Goal: Task Accomplishment & Management: Manage account settings

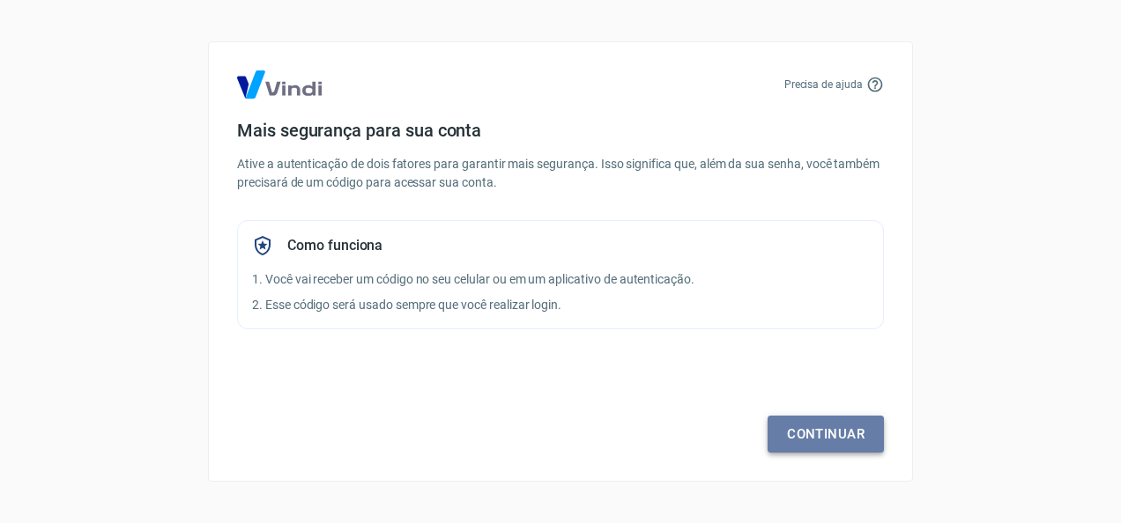
click at [804, 449] on link "Continuar" at bounding box center [825, 434] width 116 height 37
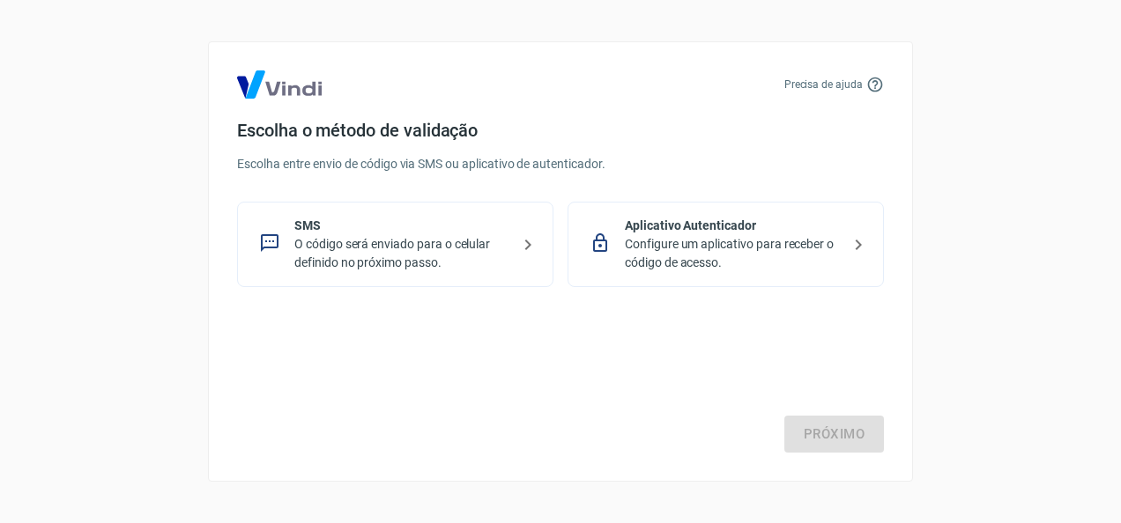
click at [784, 256] on p "Configure um aplicativo para receber o código de acesso." at bounding box center [733, 253] width 216 height 37
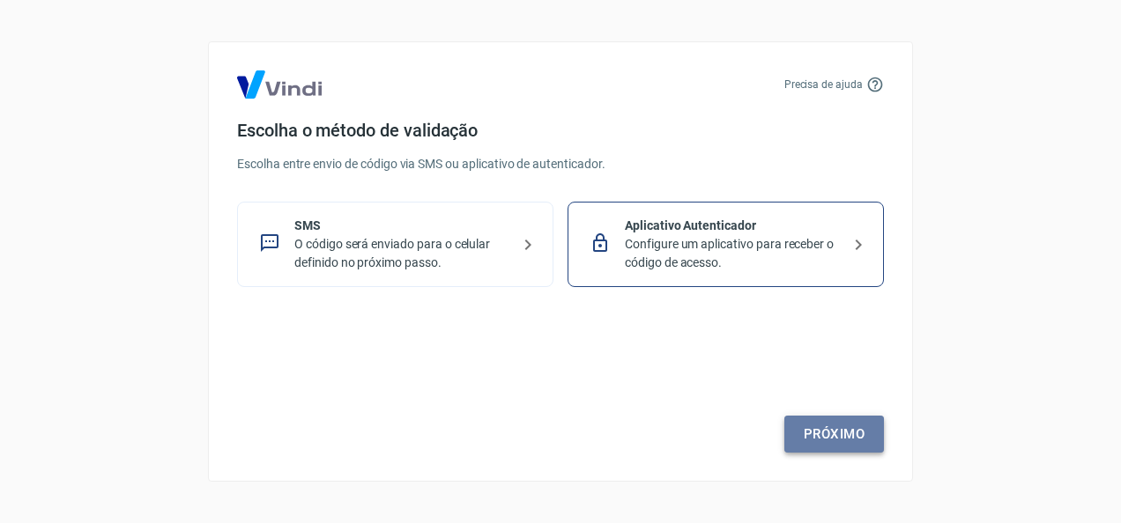
click at [817, 439] on link "Próximo" at bounding box center [834, 434] width 100 height 37
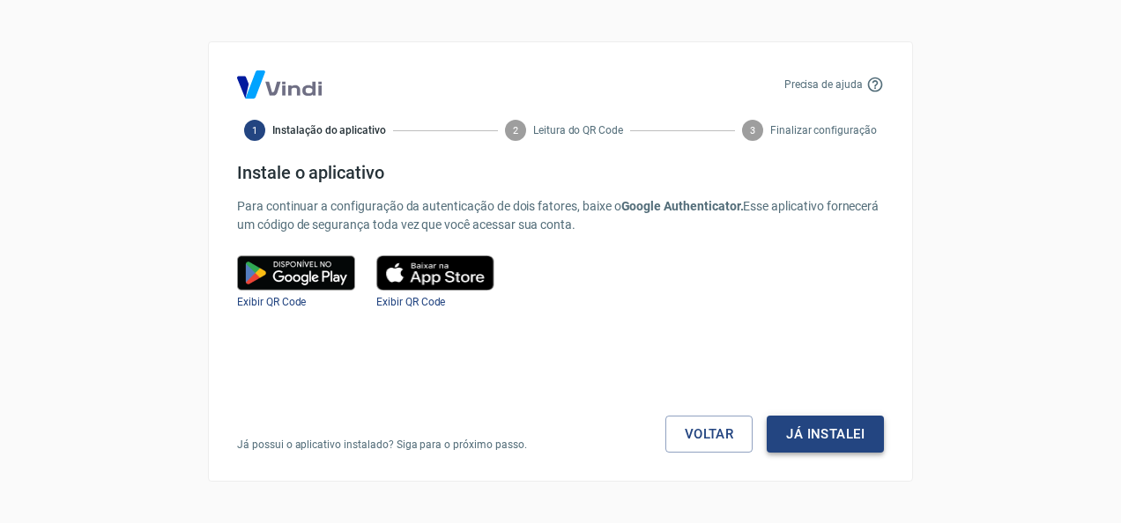
click at [832, 436] on button "Já instalei" at bounding box center [825, 434] width 117 height 37
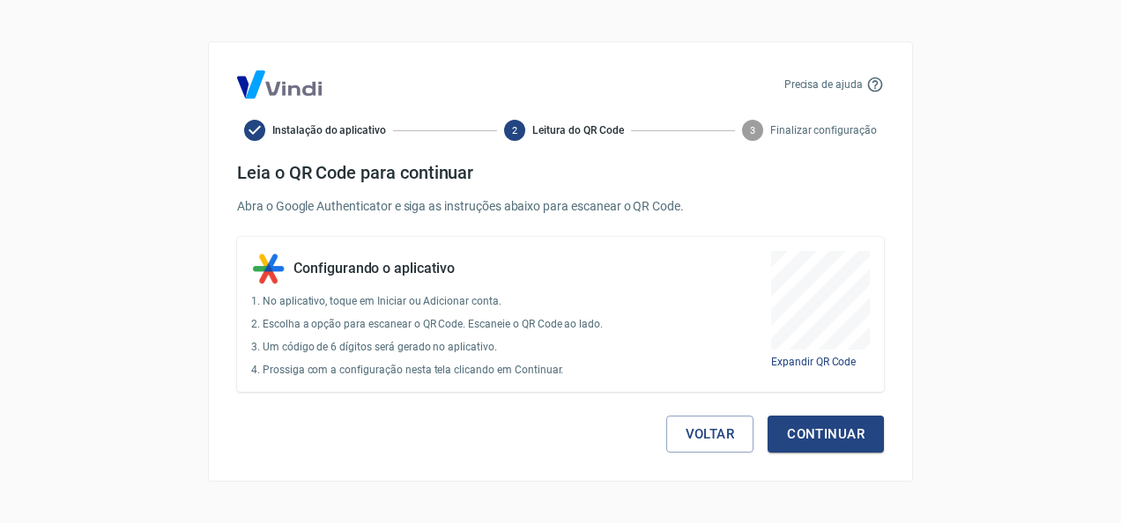
click at [832, 436] on button "Continuar" at bounding box center [825, 434] width 116 height 37
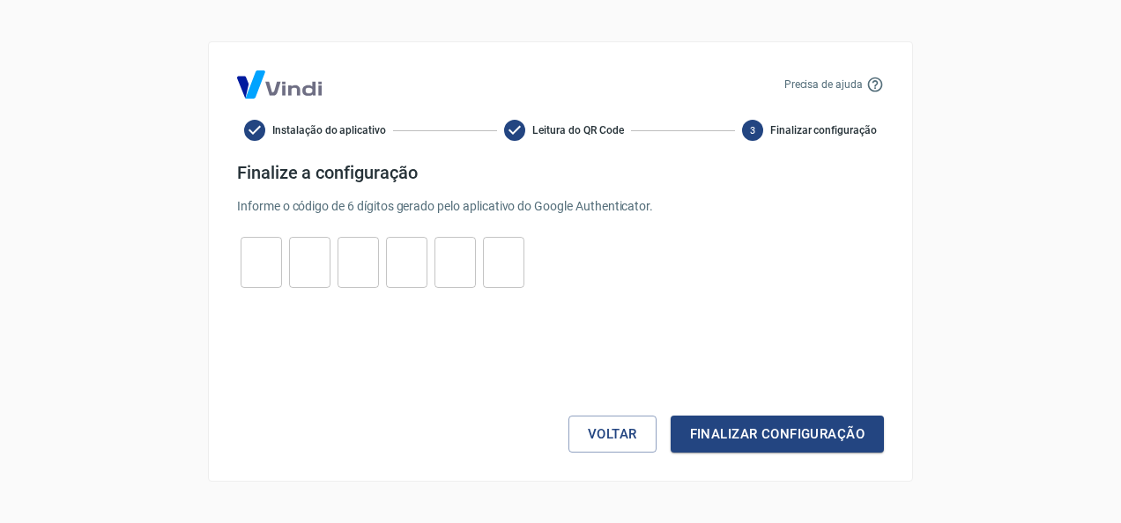
click at [245, 255] on input "tel" at bounding box center [261, 263] width 41 height 38
type input "3"
type input "2"
type input "9"
type input "6"
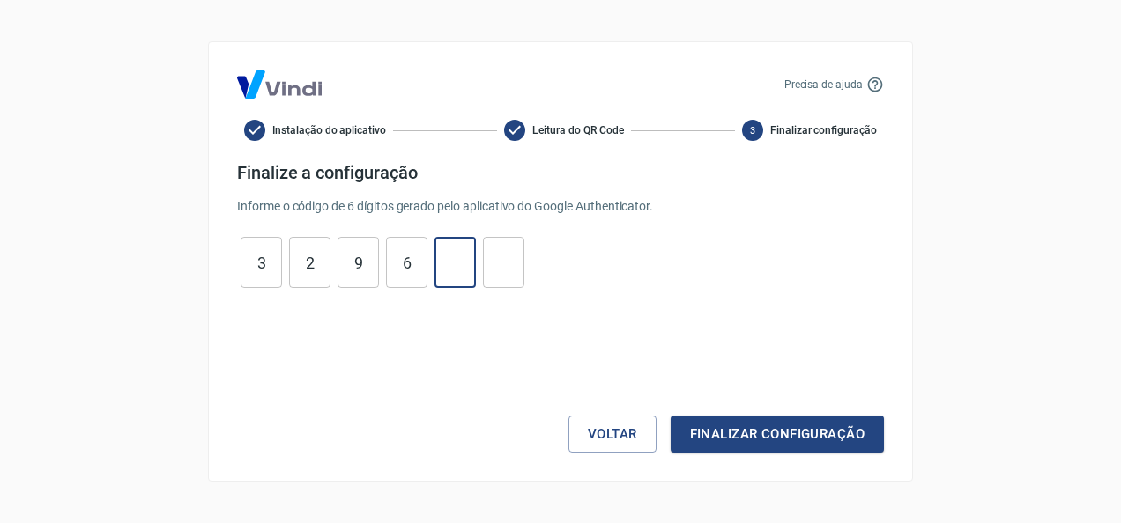
type input "4"
type input "0"
click at [671, 416] on button "Finalizar configuração" at bounding box center [777, 434] width 213 height 37
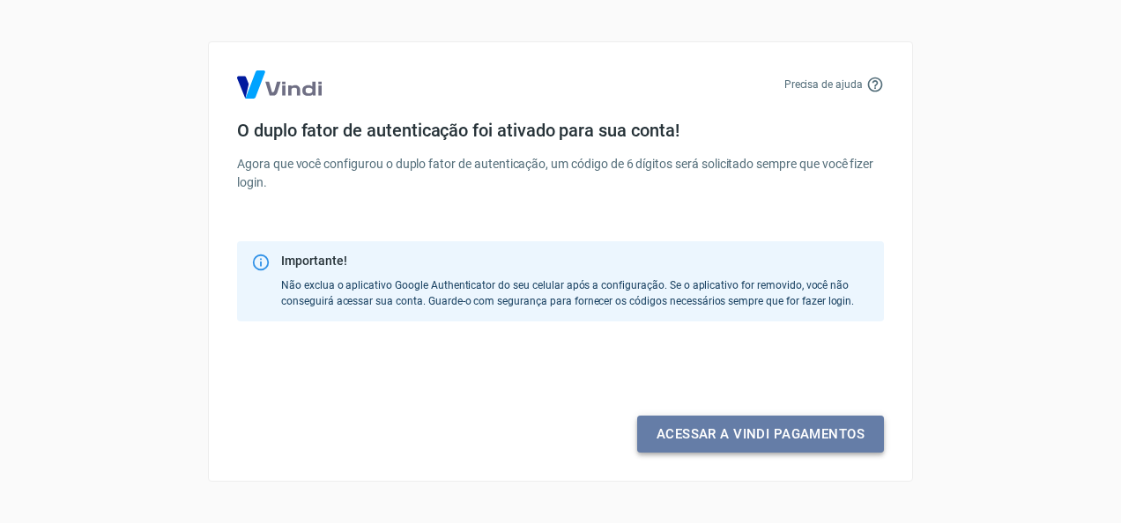
click at [824, 436] on link "Acessar a Vindi pagamentos" at bounding box center [760, 434] width 247 height 37
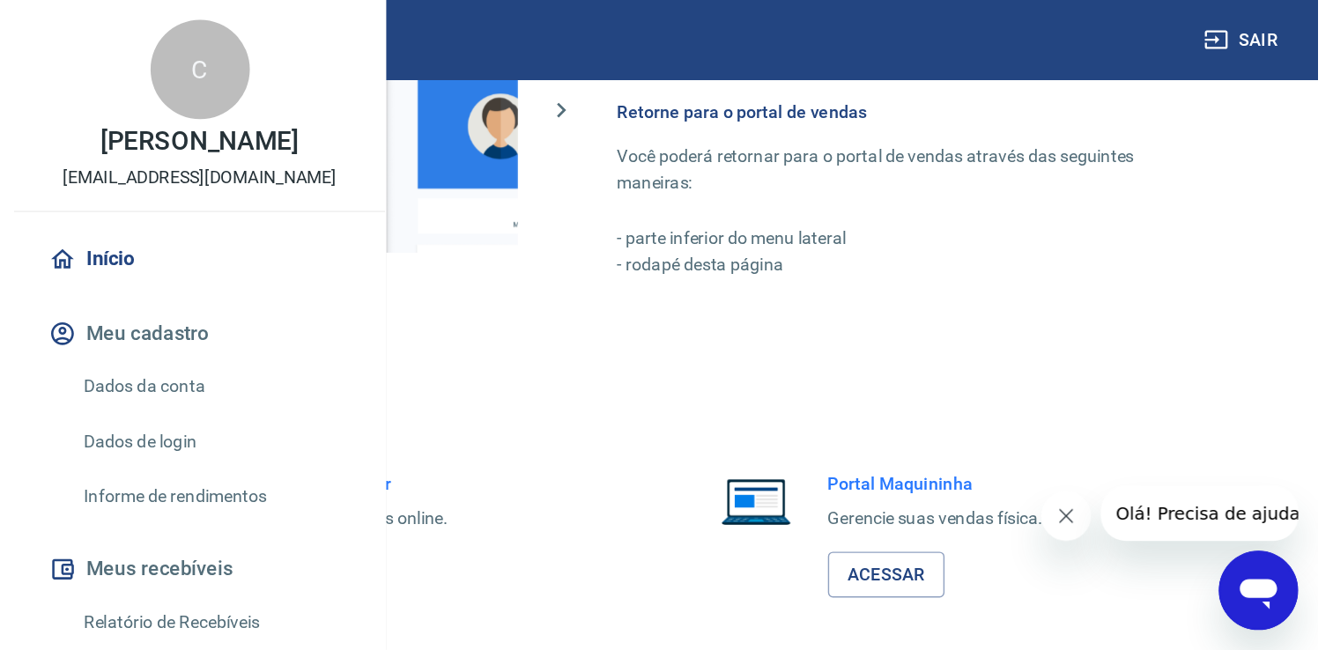
scroll to position [740, 0]
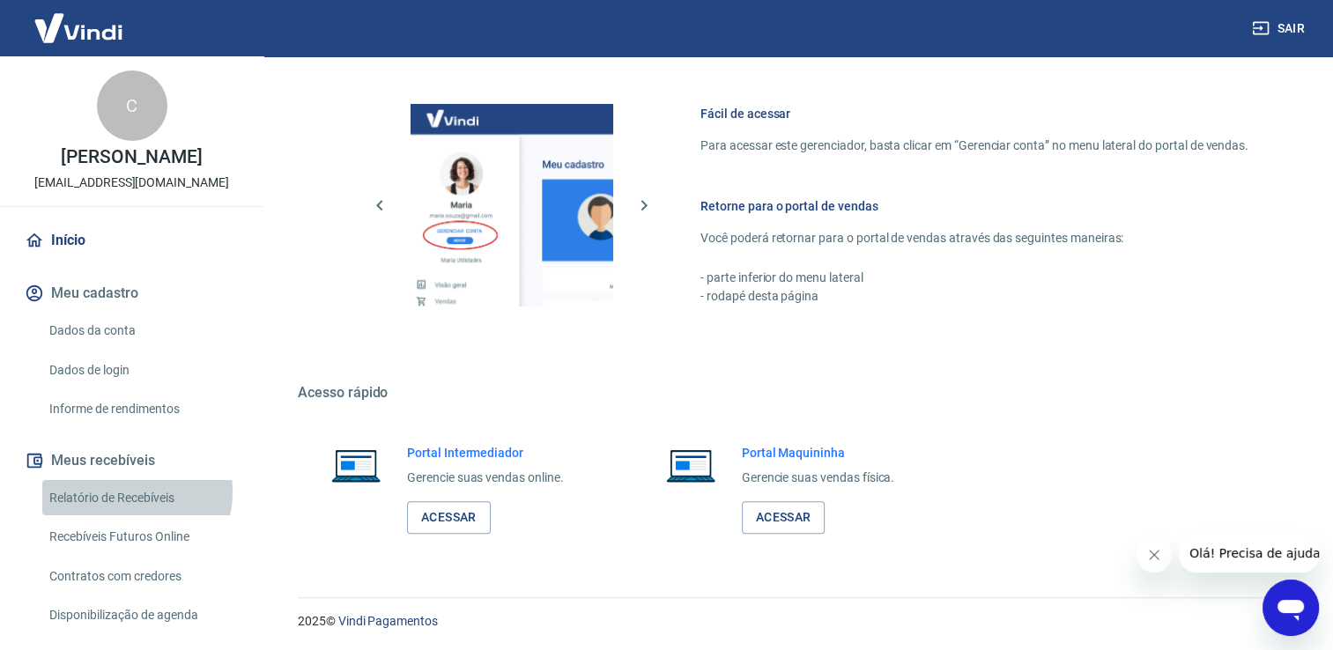
click at [125, 510] on link "Relatório de Recebíveis" at bounding box center [142, 498] width 200 height 36
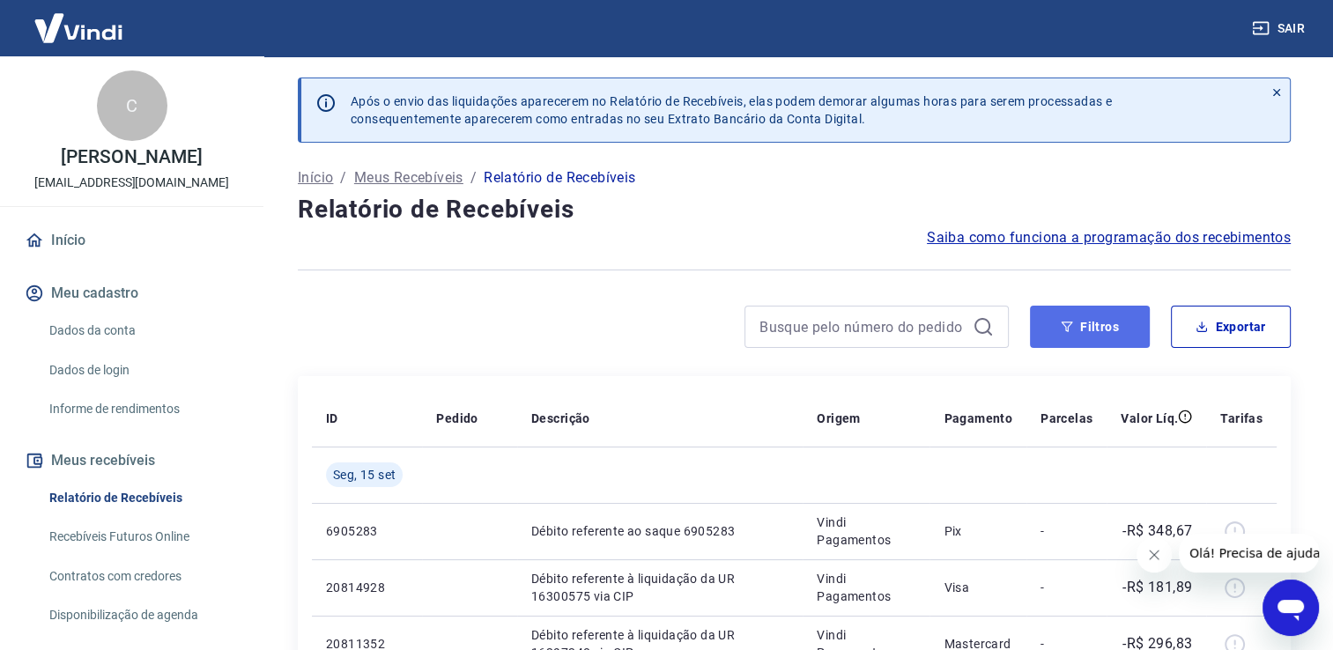
click at [1105, 337] on button "Filtros" at bounding box center [1090, 327] width 120 height 42
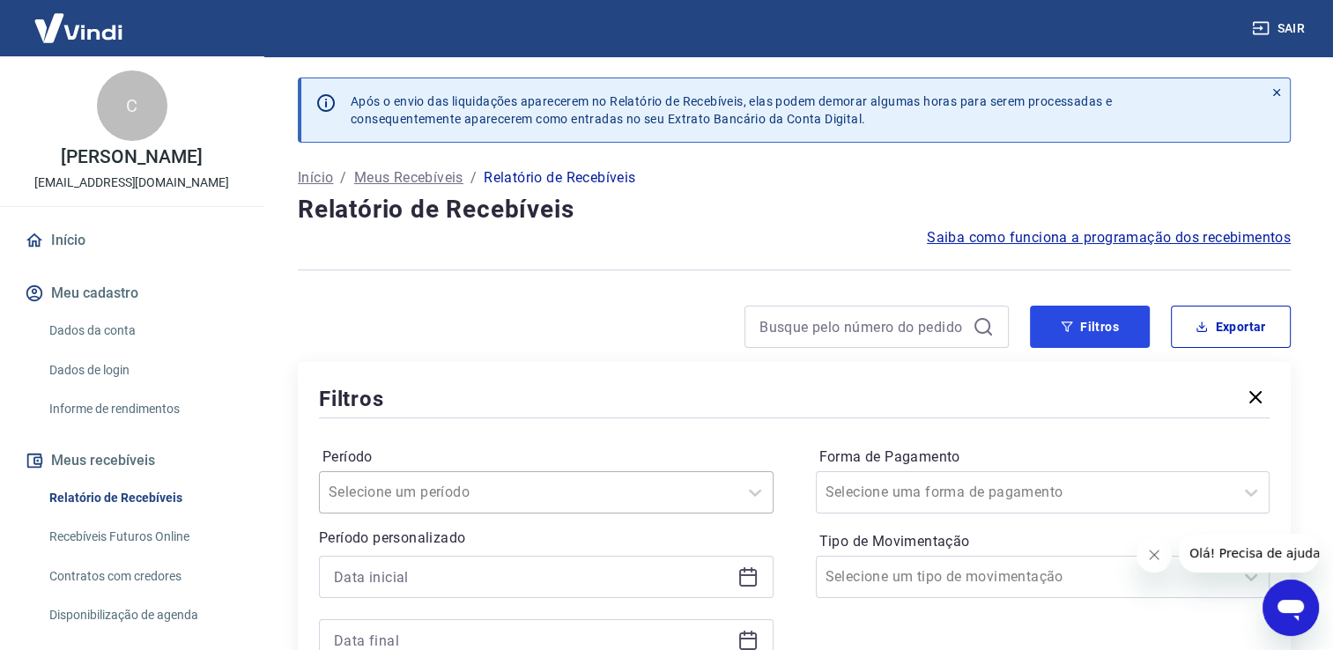
scroll to position [234, 0]
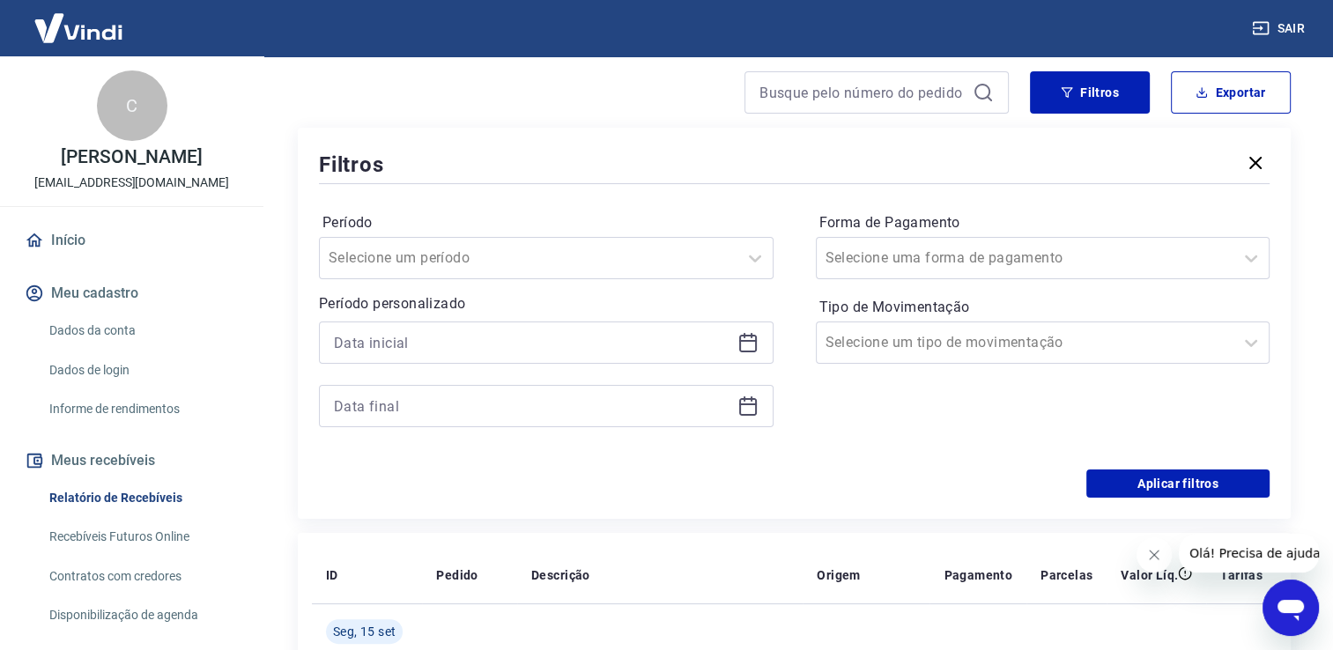
click at [760, 345] on div at bounding box center [546, 343] width 455 height 42
click at [748, 342] on icon at bounding box center [747, 342] width 21 height 21
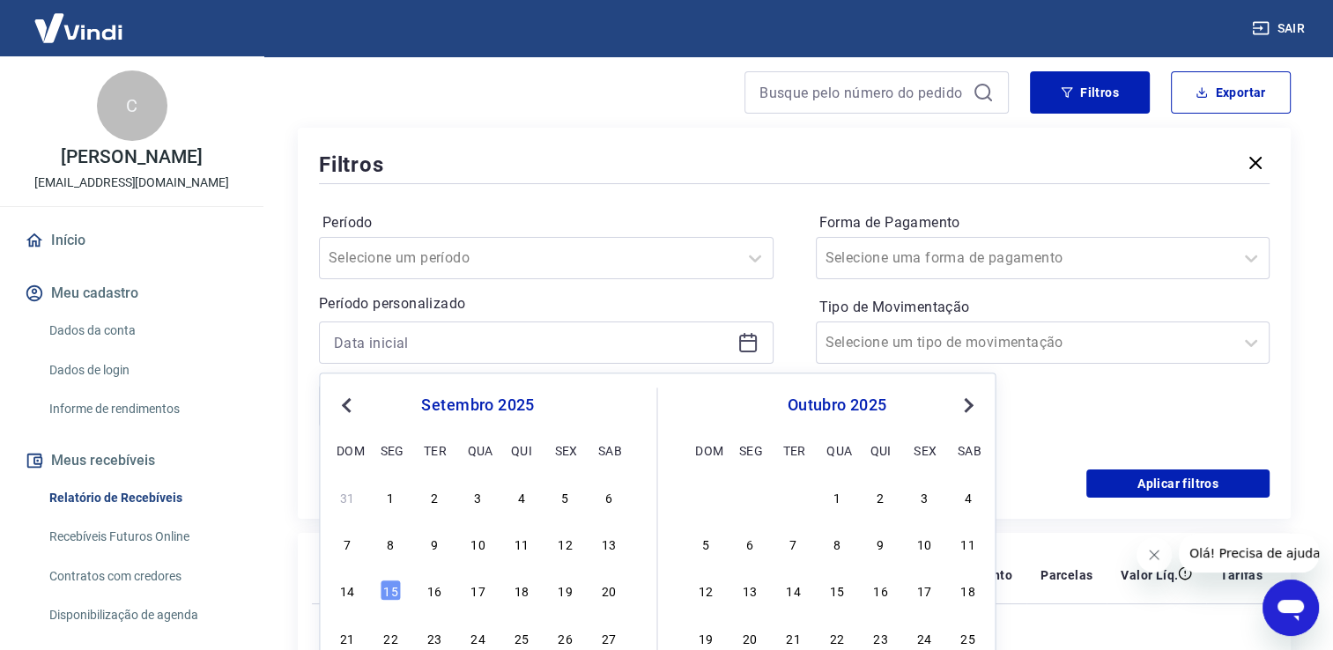
click at [349, 411] on button "Previous Month" at bounding box center [346, 405] width 21 height 21
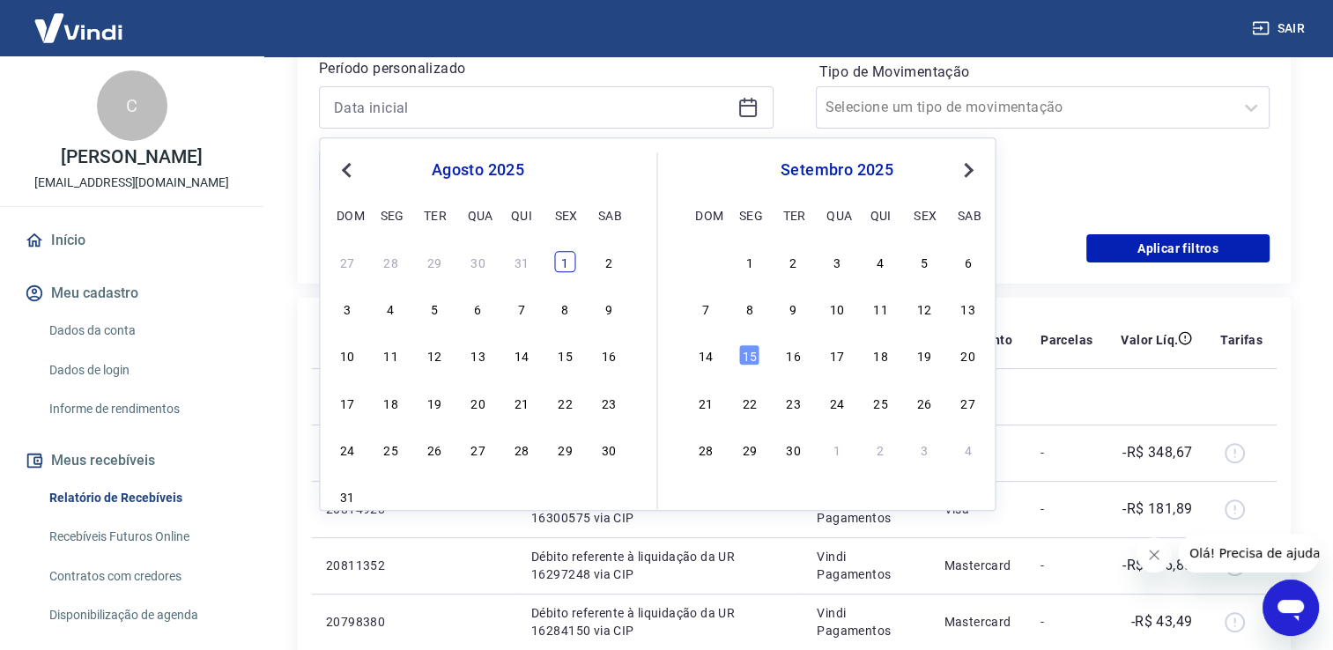
click at [564, 267] on div "1" at bounding box center [564, 261] width 21 height 21
type input "01/08/2025"
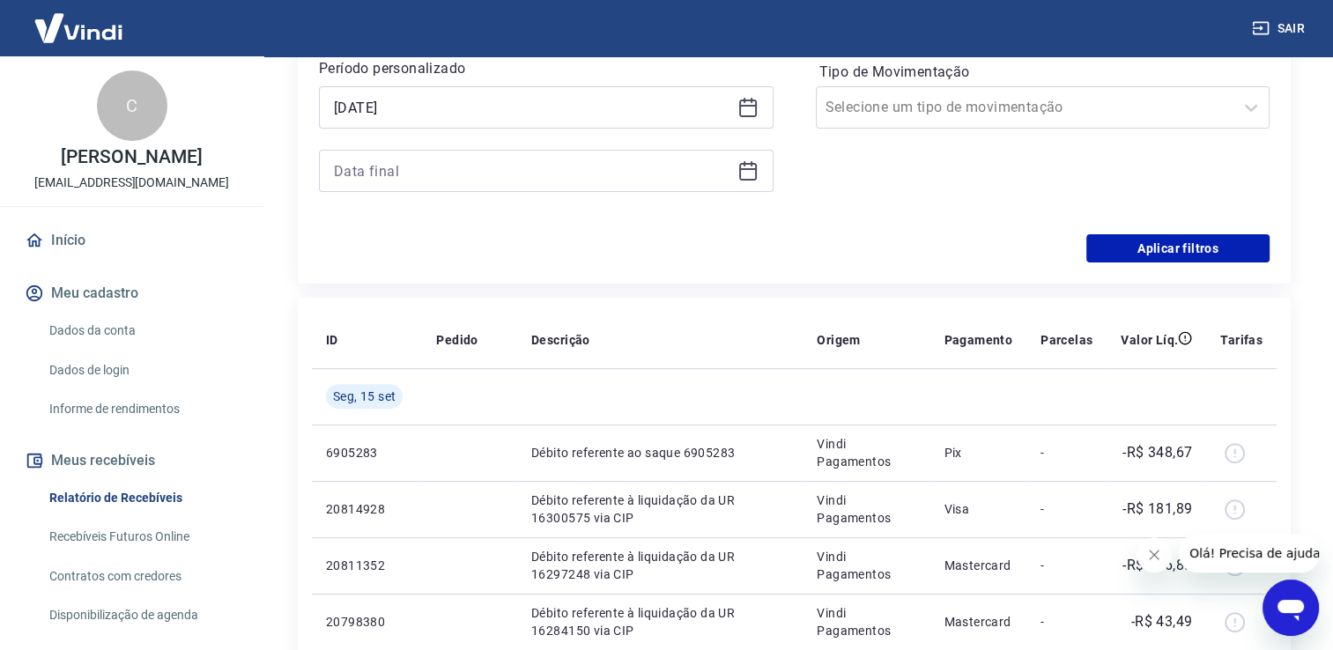
click at [738, 171] on icon at bounding box center [747, 170] width 21 height 21
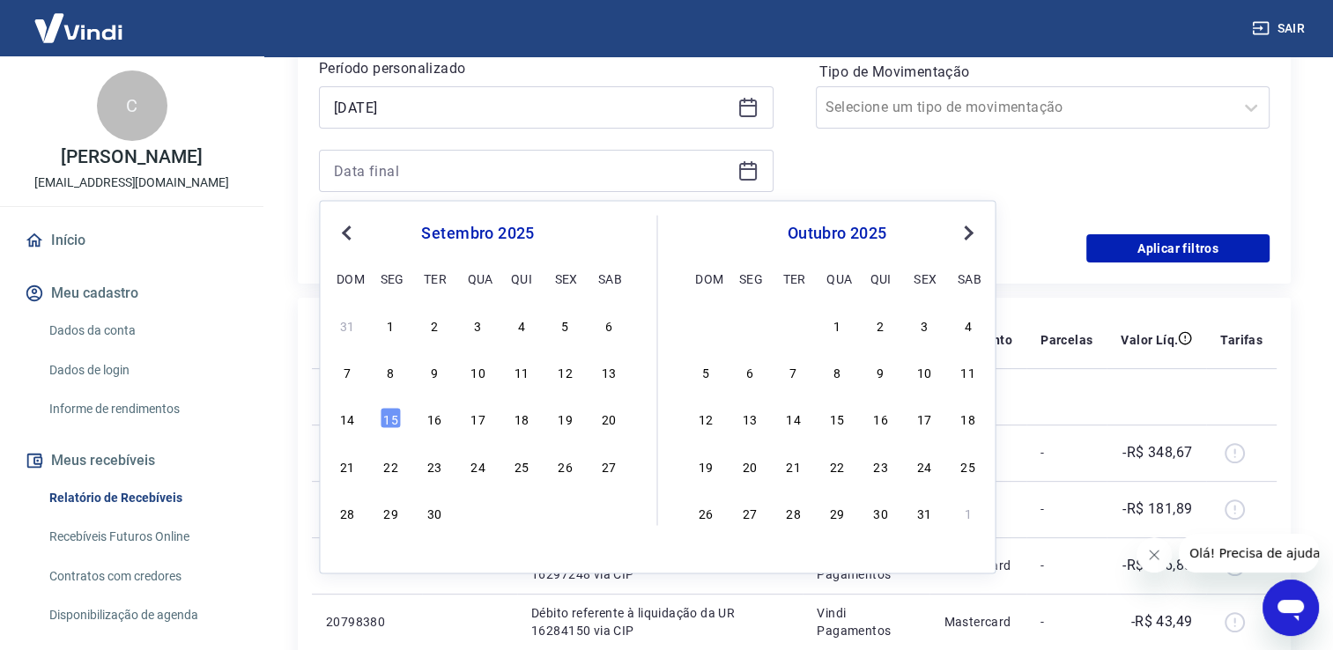
click at [333, 224] on div "Previous Month Next Month setembro 2025 dom seg ter qua qui sex sab 31 1 2 3 4 …" at bounding box center [657, 387] width 677 height 374
click at [349, 332] on div "31" at bounding box center [347, 324] width 21 height 21
type input "31/08/2025"
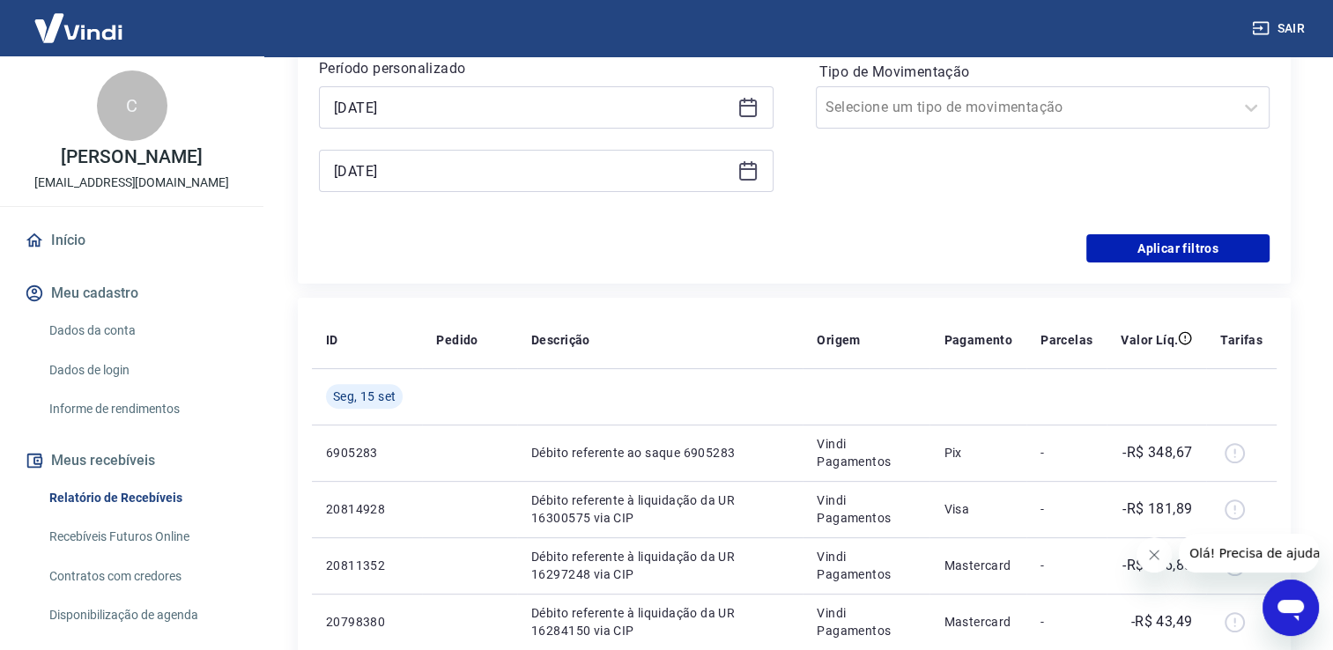
scroll to position [234, 0]
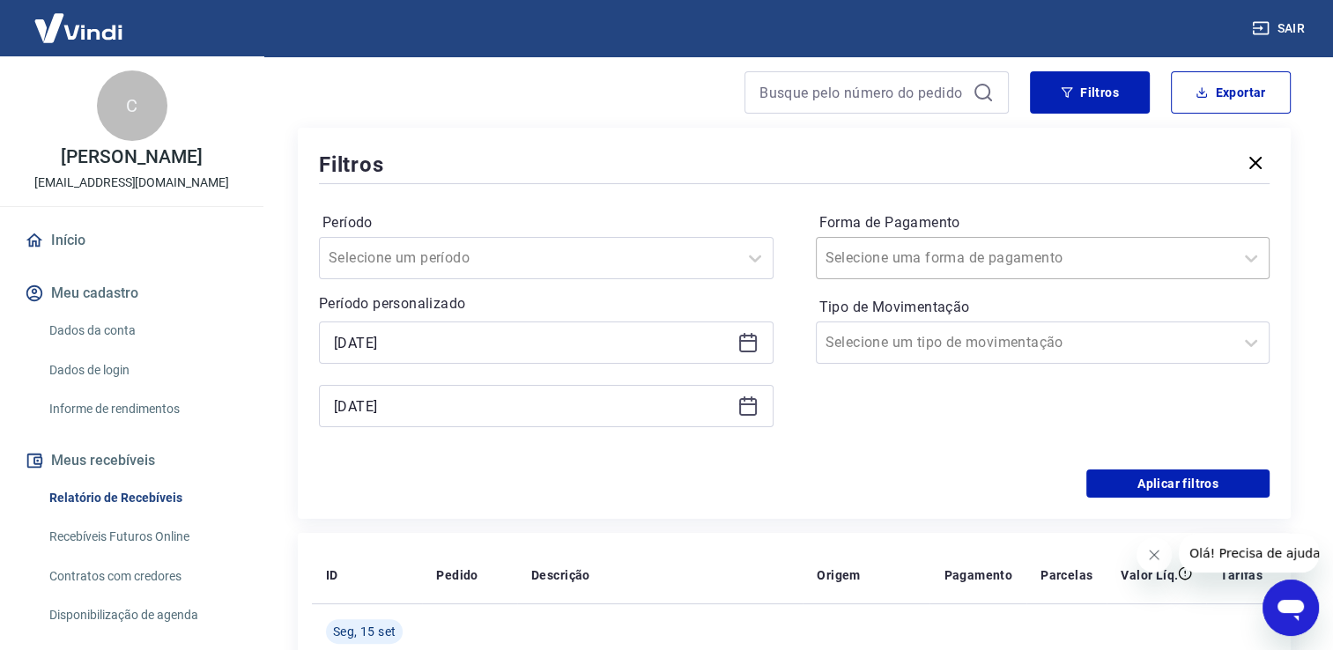
click at [933, 263] on input "Forma de Pagamento" at bounding box center [915, 258] width 178 height 21
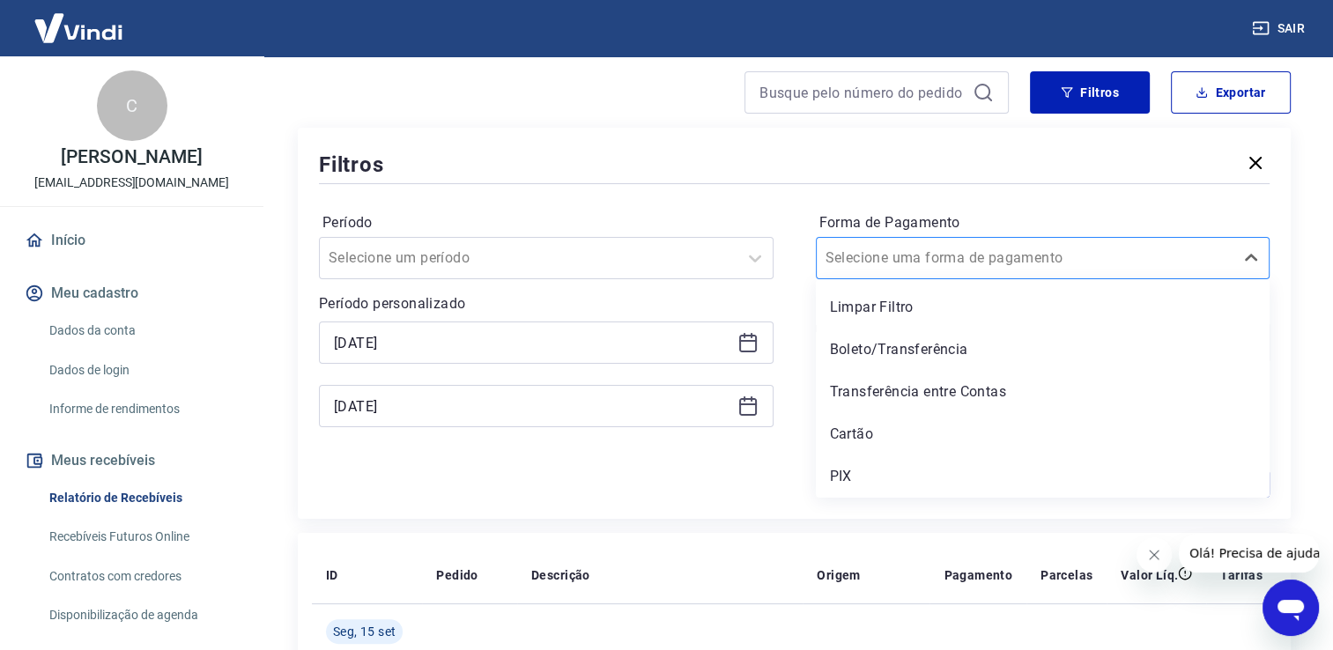
click at [933, 263] on input "Forma de Pagamento" at bounding box center [915, 258] width 178 height 21
click at [760, 474] on div "Aplicar filtros" at bounding box center [794, 484] width 951 height 28
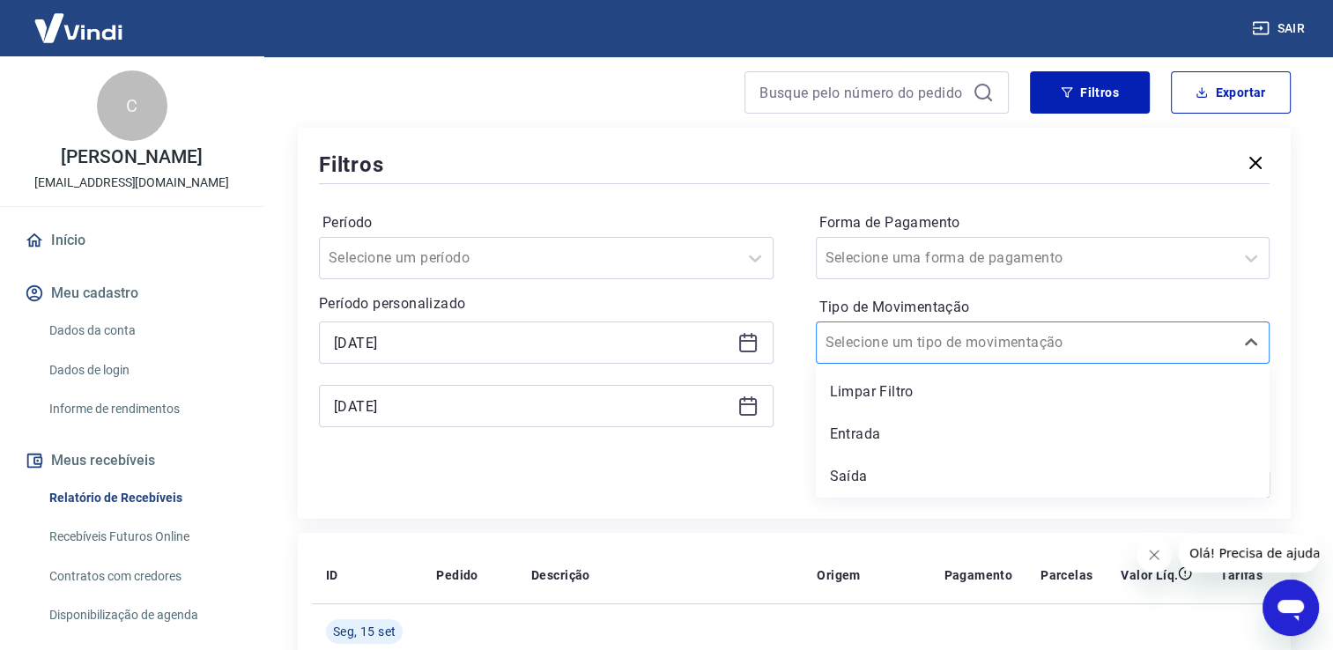
click at [888, 337] on input "Tipo de Movimentação" at bounding box center [915, 342] width 178 height 21
click at [859, 430] on div "Entrada" at bounding box center [1043, 434] width 455 height 35
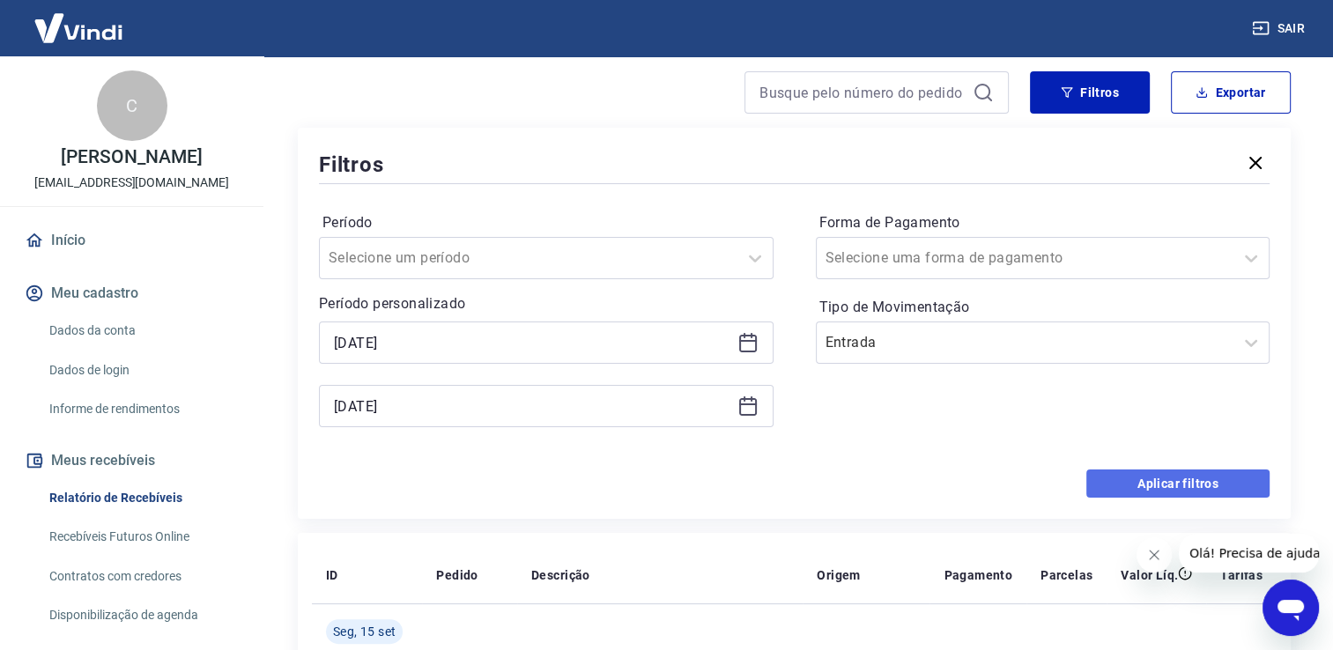
click at [1120, 485] on button "Aplicar filtros" at bounding box center [1177, 484] width 183 height 28
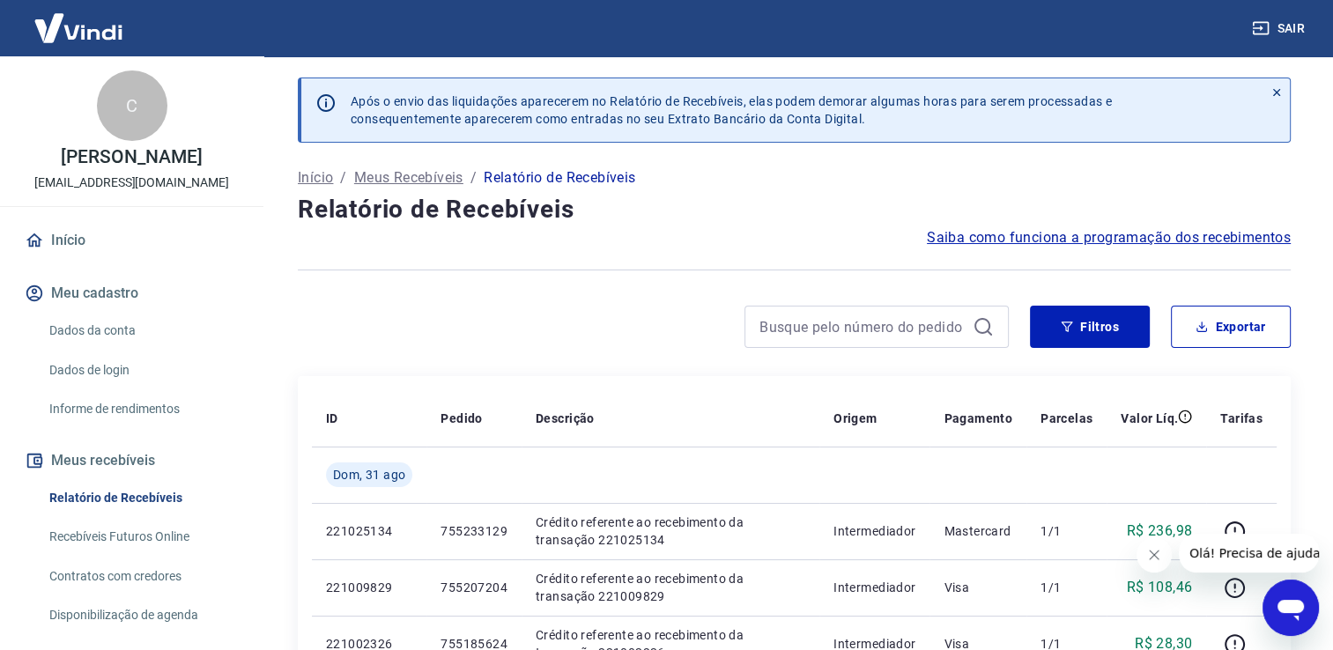
click at [1120, 522] on button "Fechar mensagem da empresa" at bounding box center [1154, 554] width 35 height 35
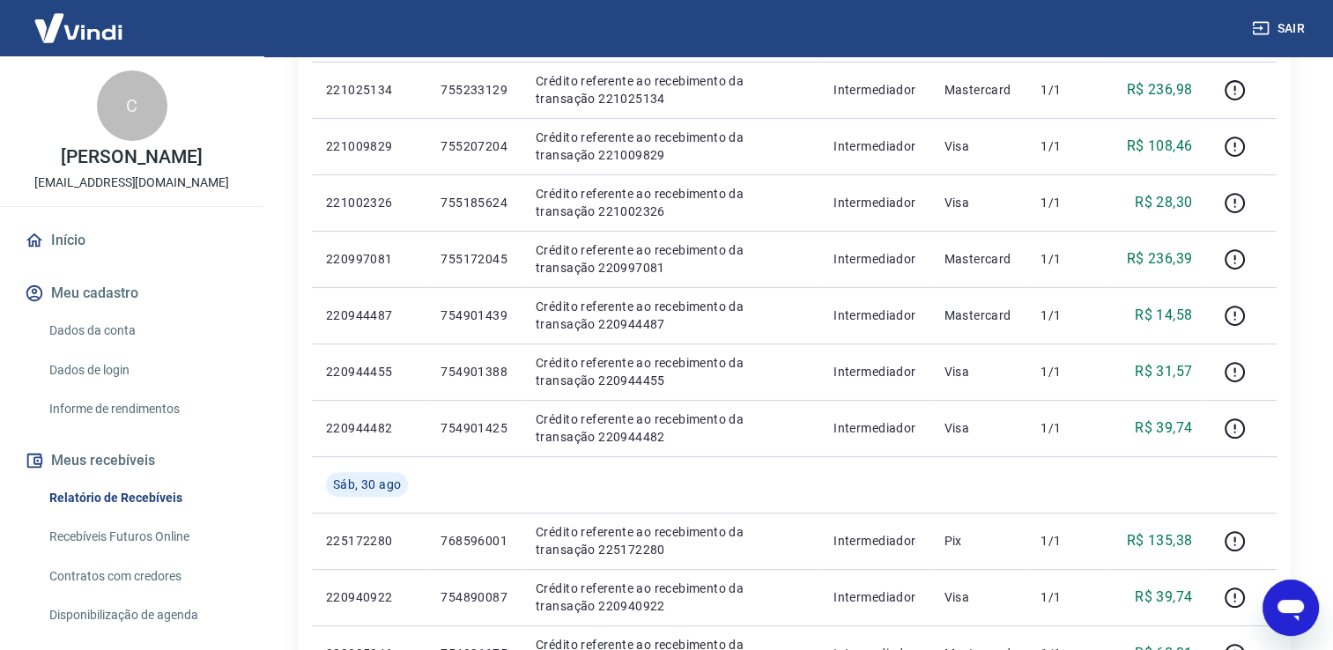
scroll to position [206, 0]
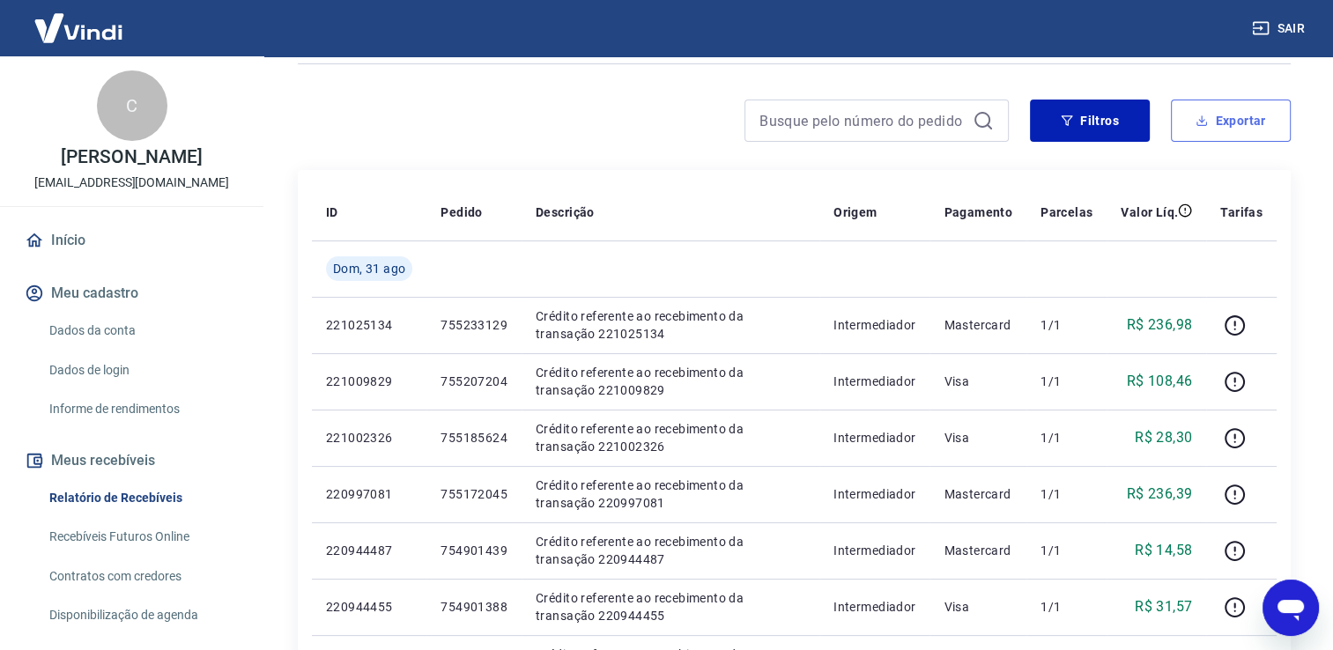
click at [1120, 119] on button "Exportar" at bounding box center [1231, 121] width 120 height 42
type input "01/08/2025"
type input "31/08/2025"
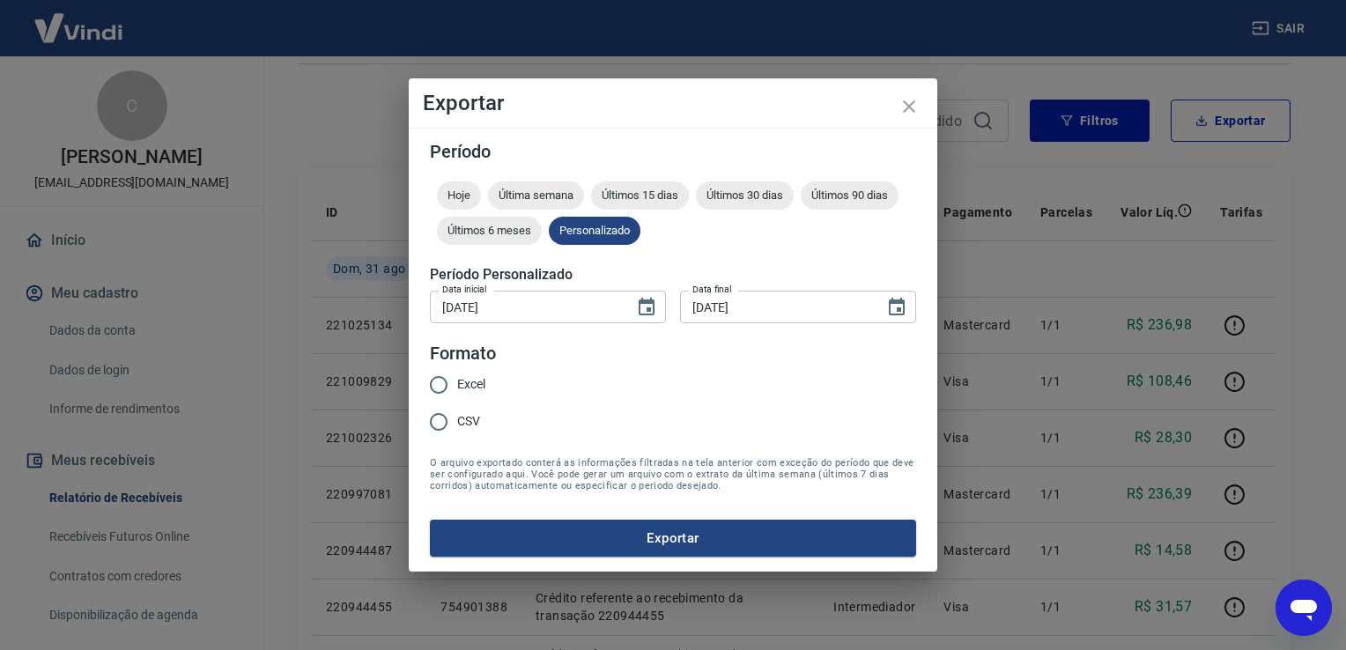
click at [457, 379] on span "Excel" at bounding box center [471, 384] width 28 height 19
click at [457, 379] on input "Excel" at bounding box center [438, 385] width 37 height 37
radio input "true"
click at [659, 522] on button "Exportar" at bounding box center [673, 538] width 486 height 37
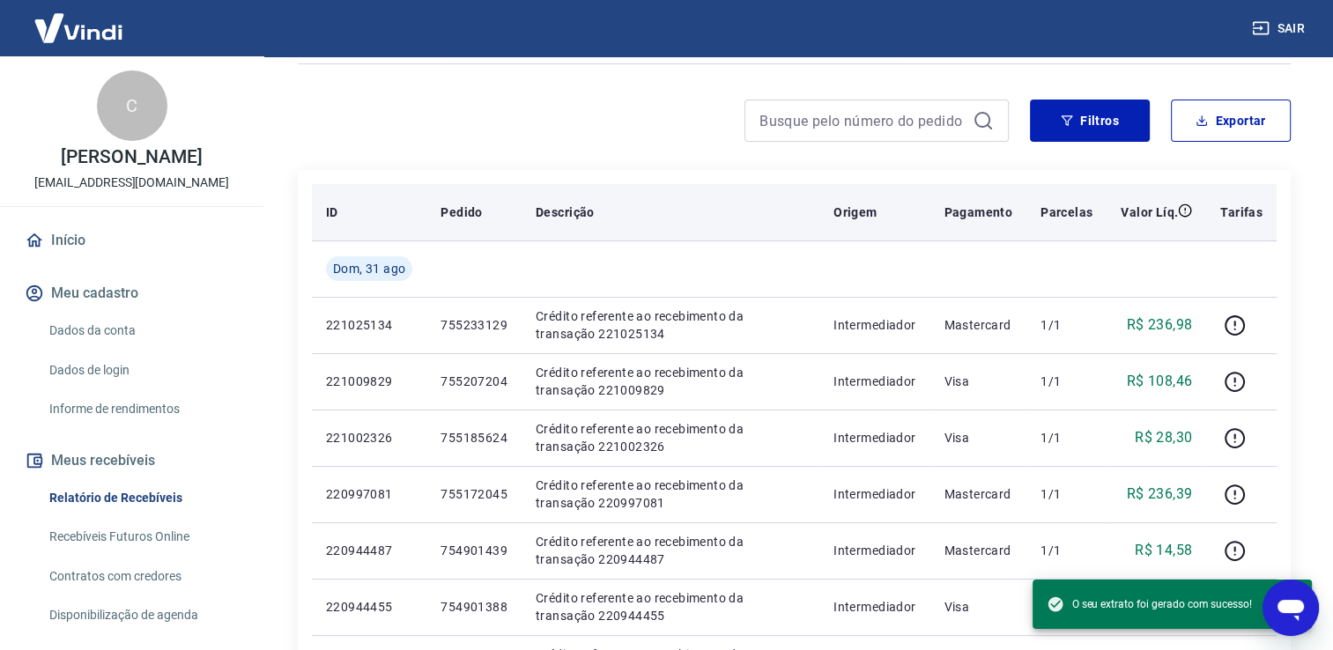
click at [640, 184] on th "Descrição" at bounding box center [671, 212] width 298 height 56
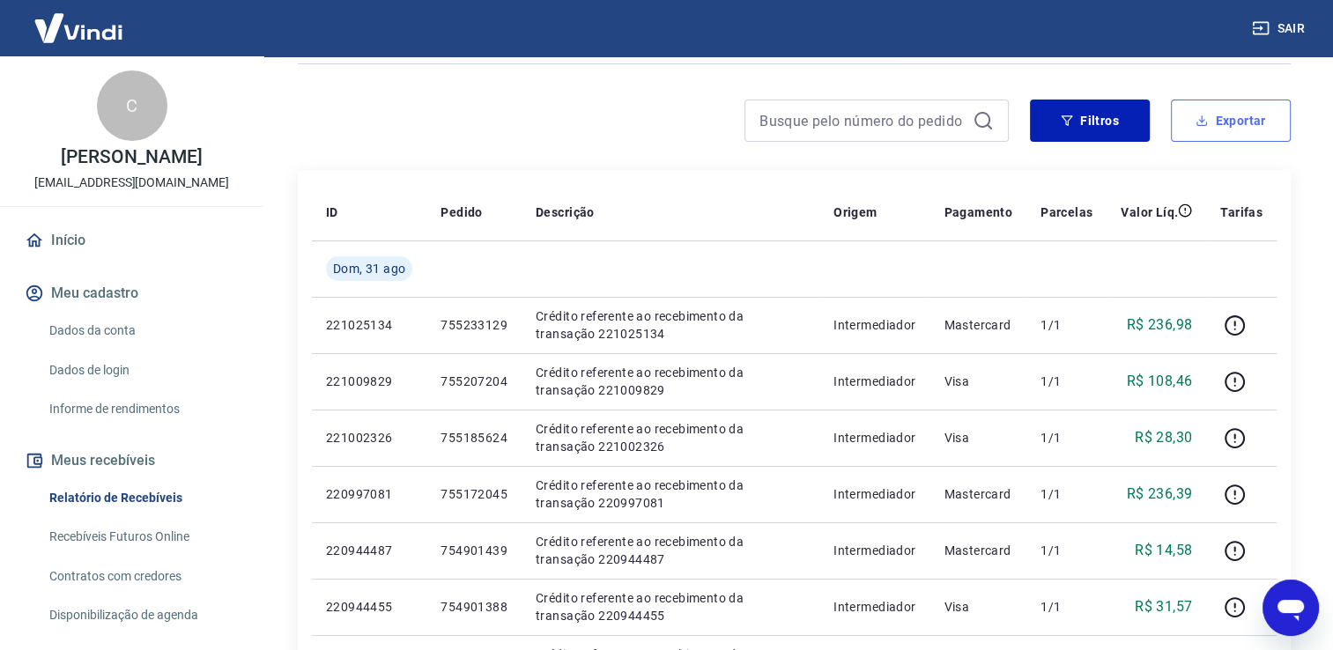
click at [1120, 122] on button "Exportar" at bounding box center [1231, 121] width 120 height 42
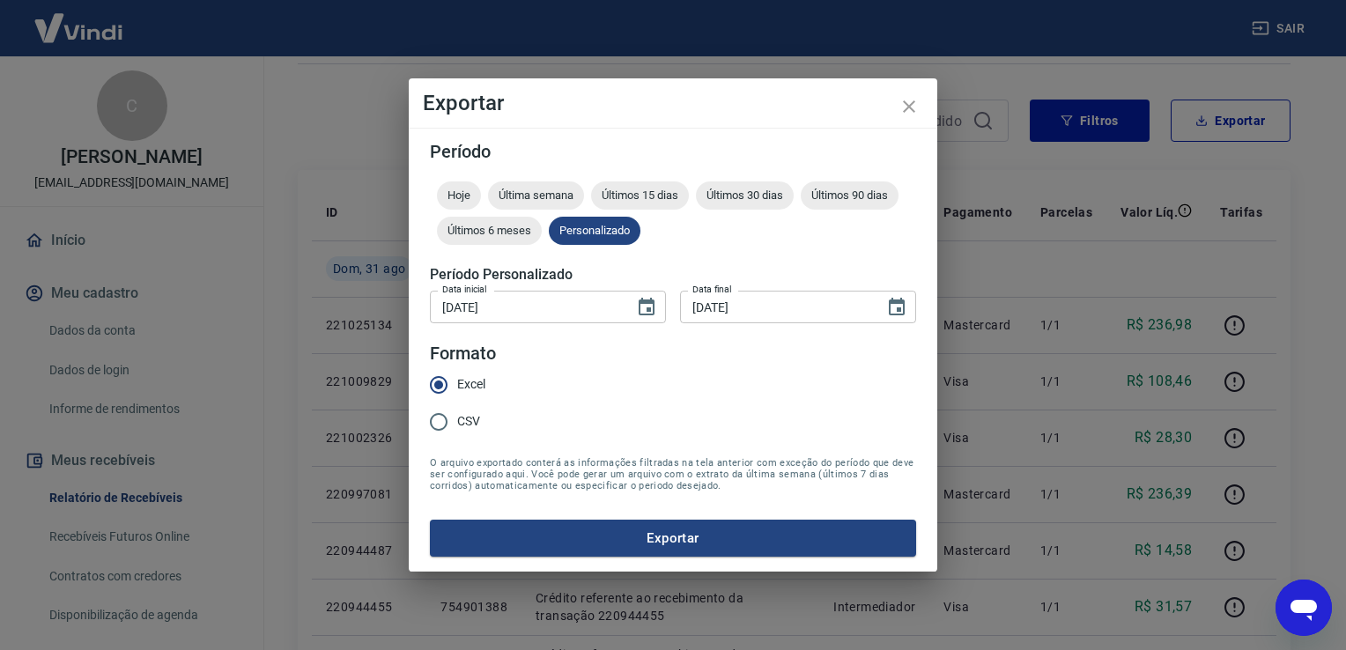
click at [1057, 111] on div "Exportar Período Hoje Última semana Últimos 15 dias Últimos 30 dias Últimos 90 …" at bounding box center [673, 325] width 1346 height 650
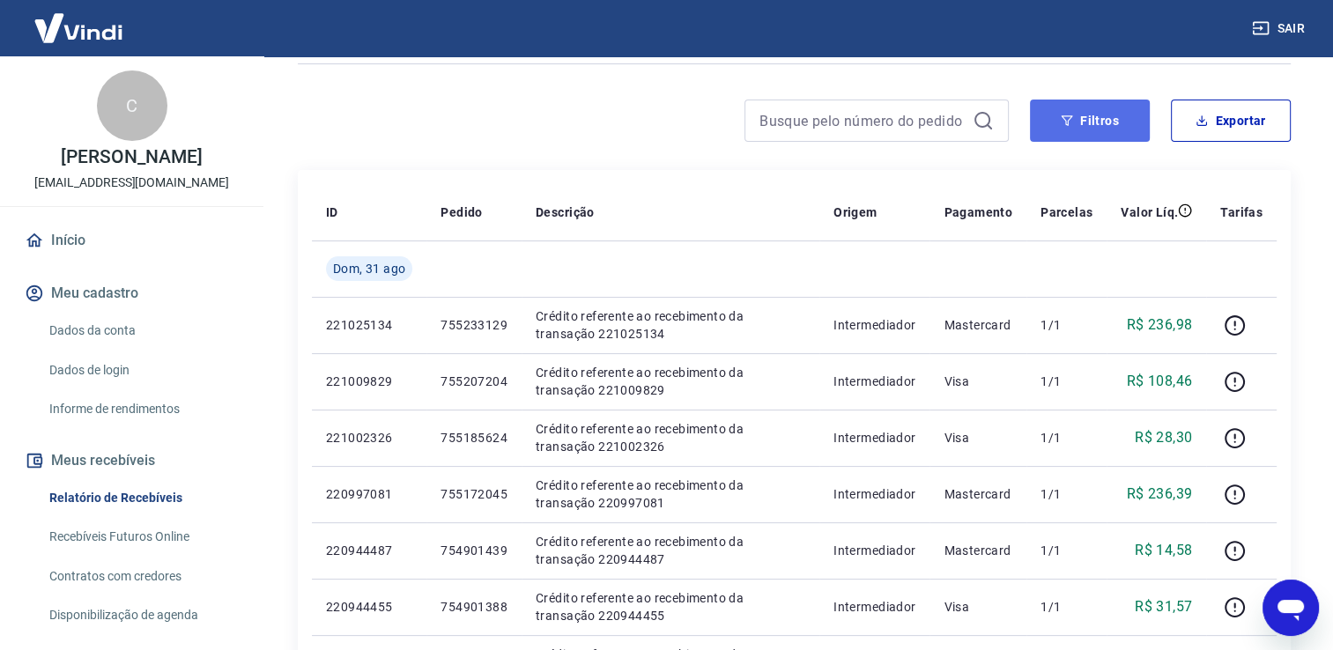
click at [1058, 113] on button "Filtros" at bounding box center [1090, 121] width 120 height 42
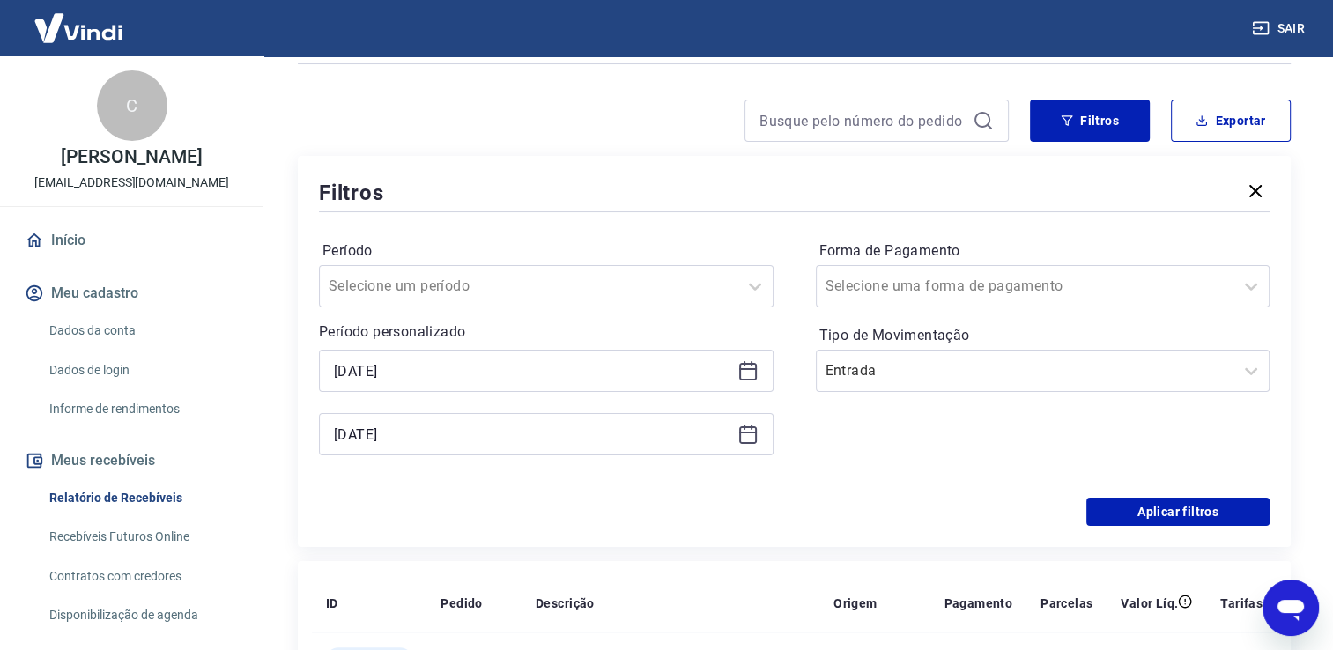
click at [978, 393] on div "Forma de Pagamento Selecione uma forma de pagamento Tipo de Movimentação Entrada" at bounding box center [1043, 357] width 455 height 240
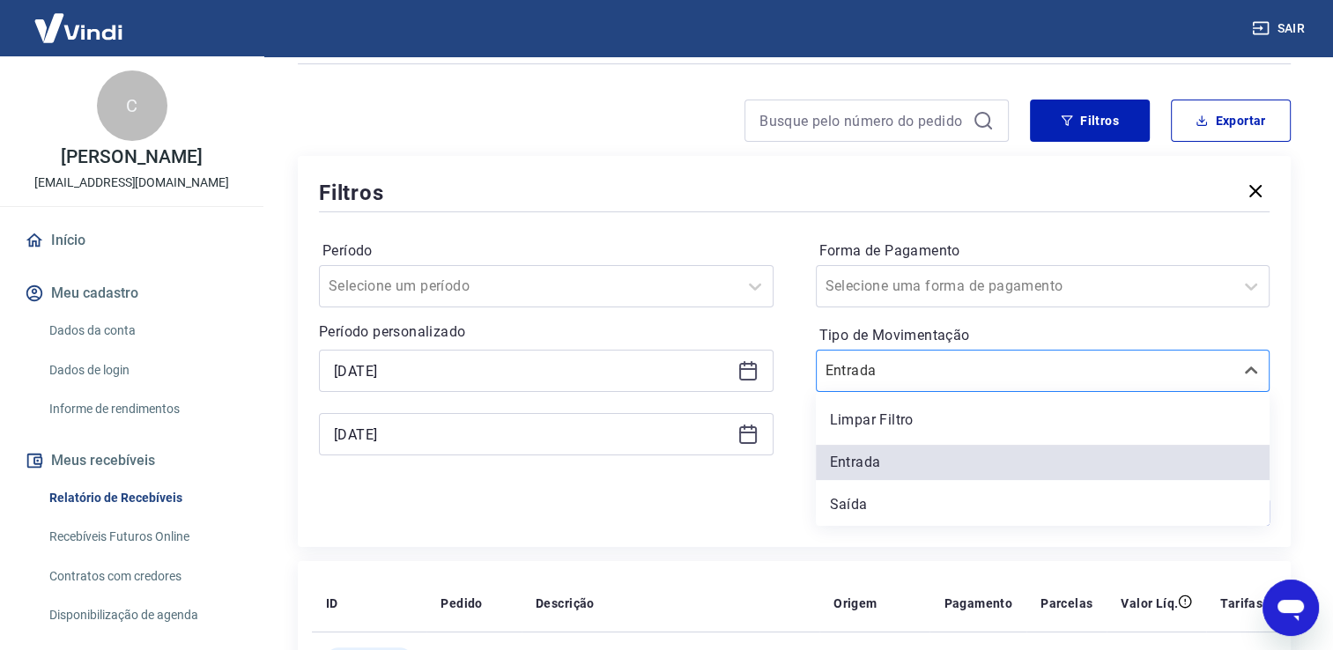
click at [976, 386] on div "Entrada" at bounding box center [1026, 371] width 418 height 32
click at [901, 491] on div "Saída" at bounding box center [1043, 504] width 455 height 35
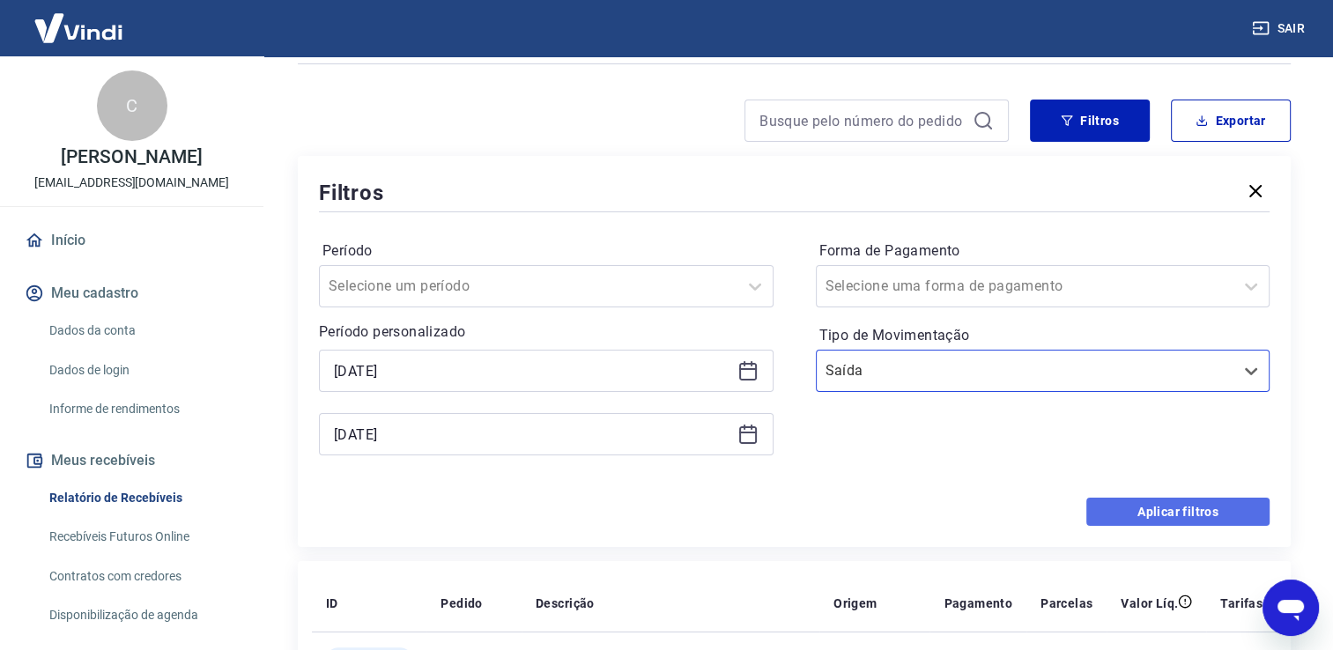
click at [1120, 522] on button "Aplicar filtros" at bounding box center [1177, 512] width 183 height 28
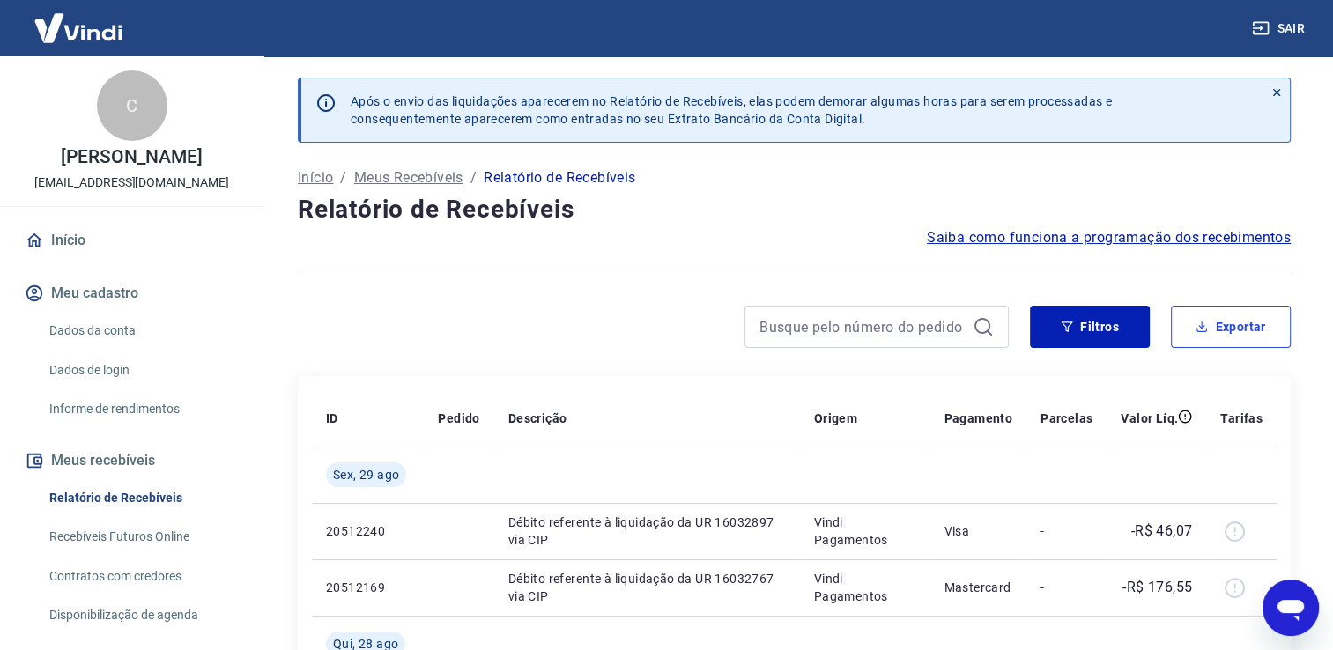
click at [1120, 330] on button "Exportar" at bounding box center [1231, 327] width 120 height 42
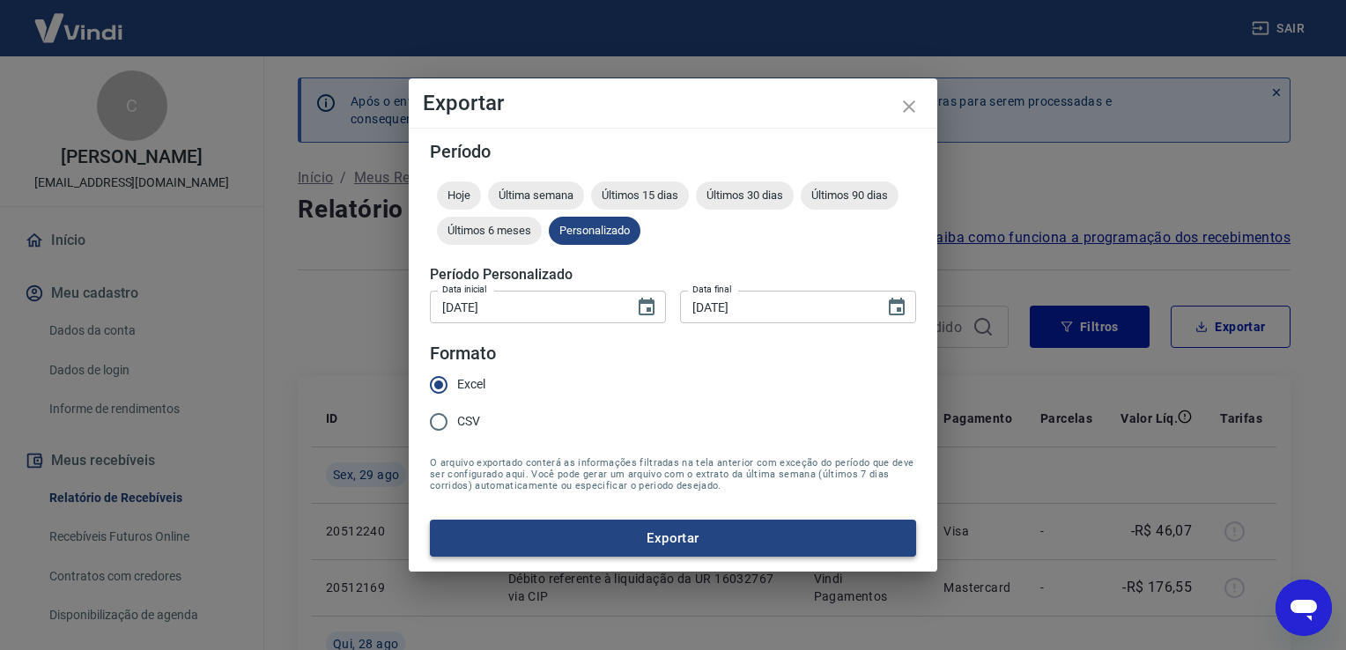
click at [722, 522] on button "Exportar" at bounding box center [673, 538] width 486 height 37
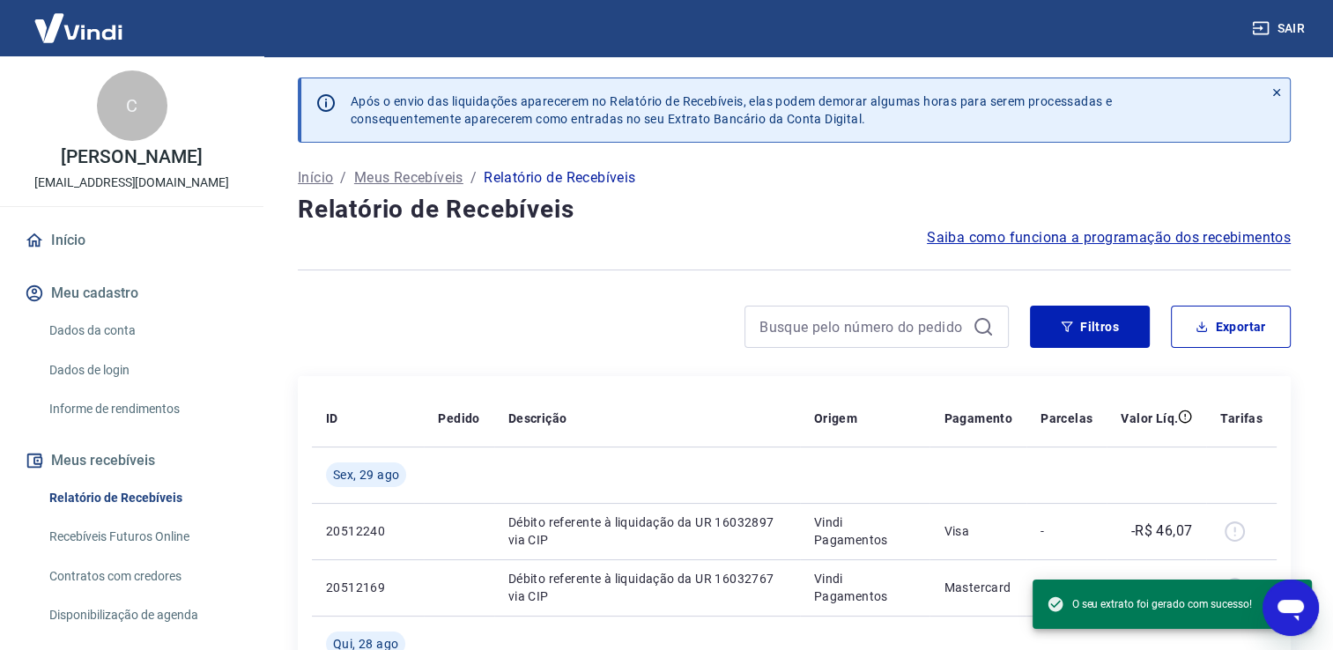
drag, startPoint x: 738, startPoint y: 270, endPoint x: 721, endPoint y: 205, distance: 66.7
click at [738, 270] on div at bounding box center [794, 269] width 993 height 43
